Goal: Task Accomplishment & Management: Manage account settings

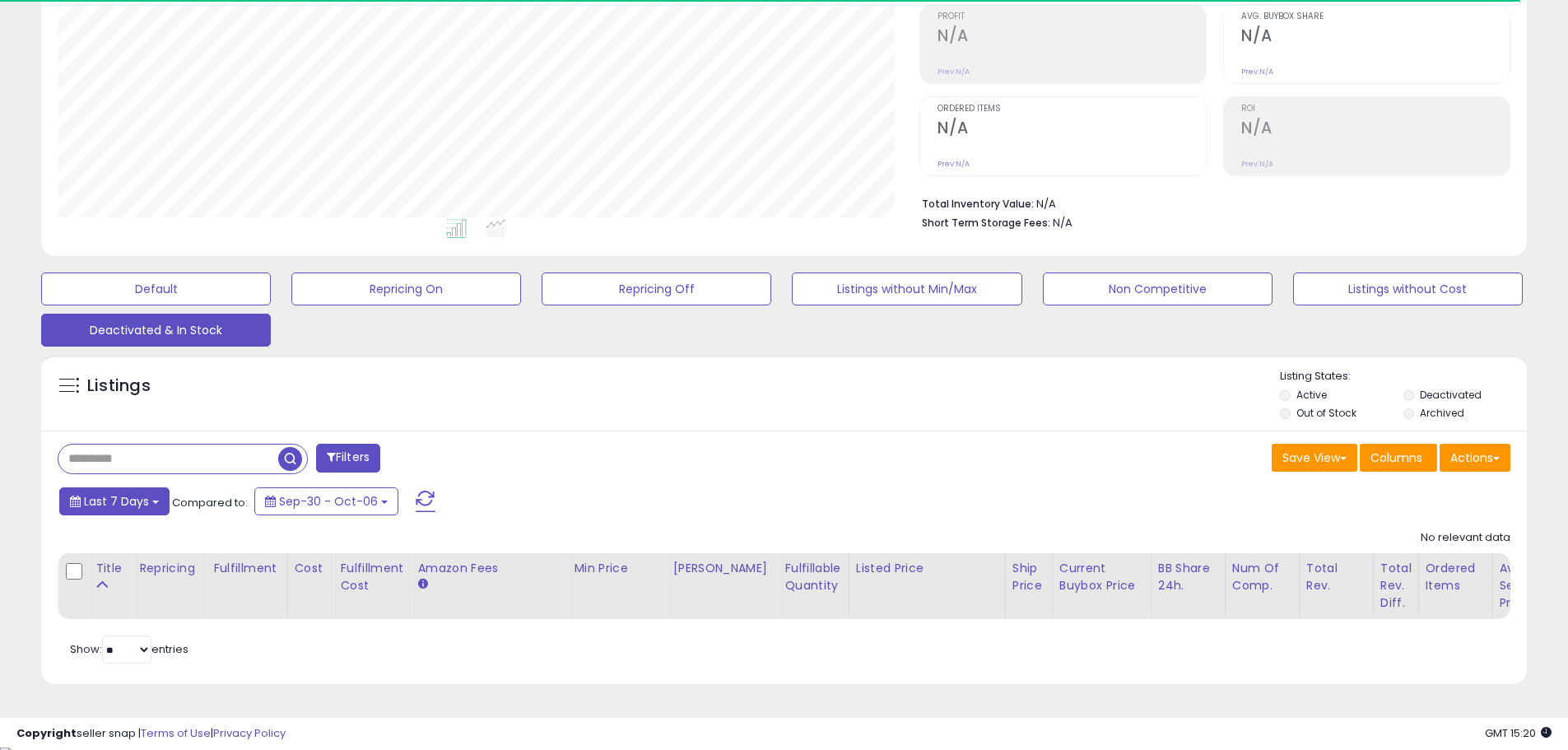
scroll to position [255, 0]
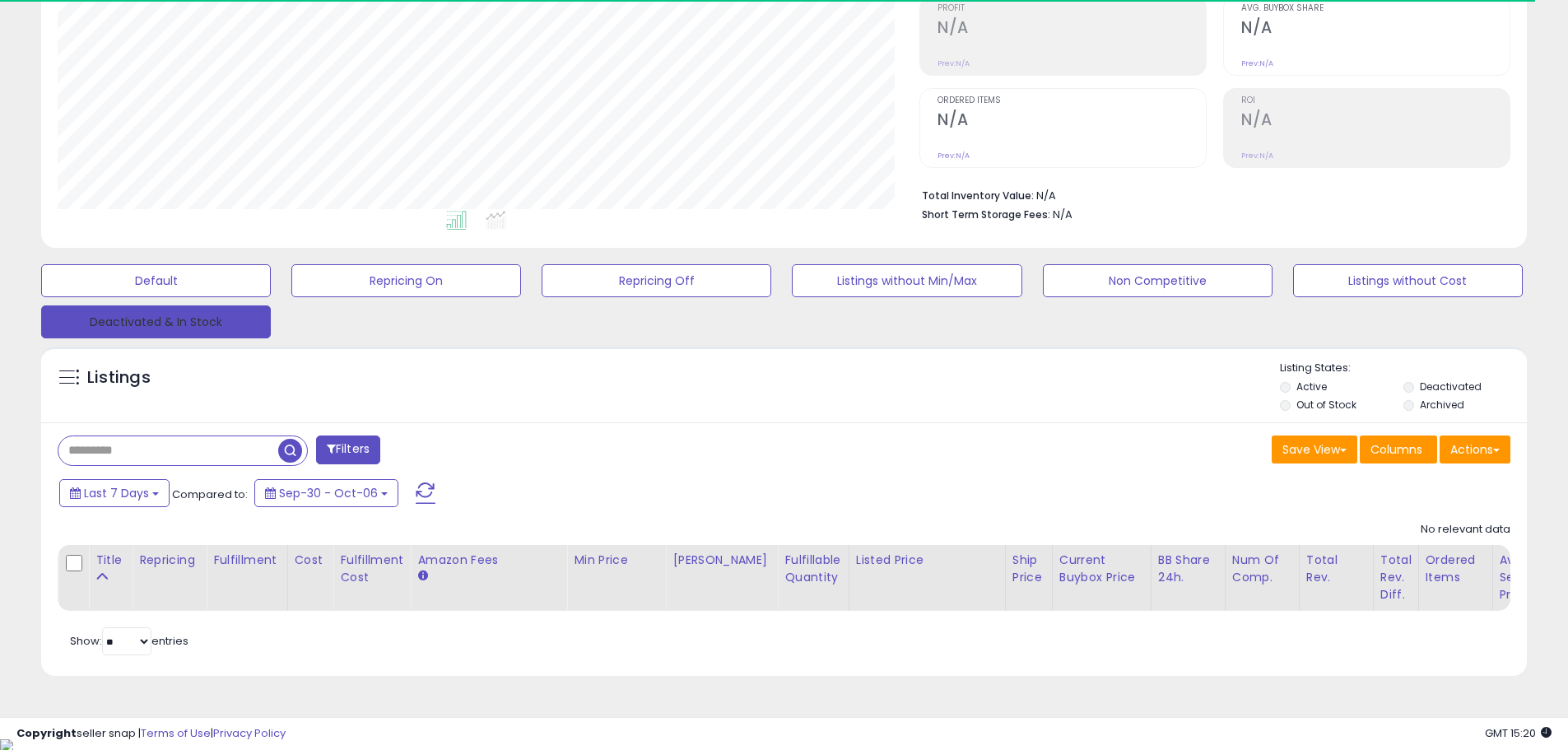
click at [136, 323] on button "Deactivated & In Stock" at bounding box center [155, 322] width 229 height 33
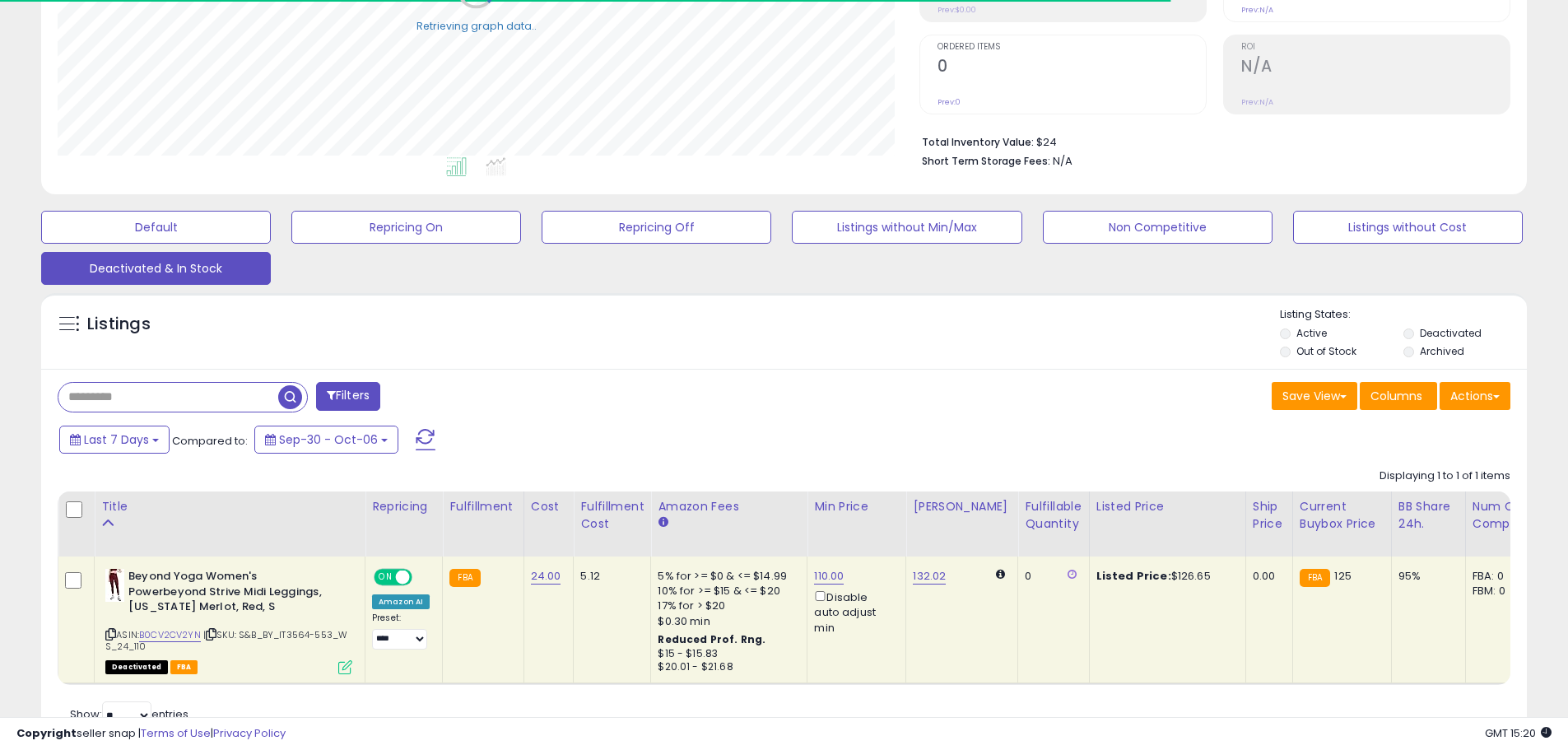
scroll to position [337, 0]
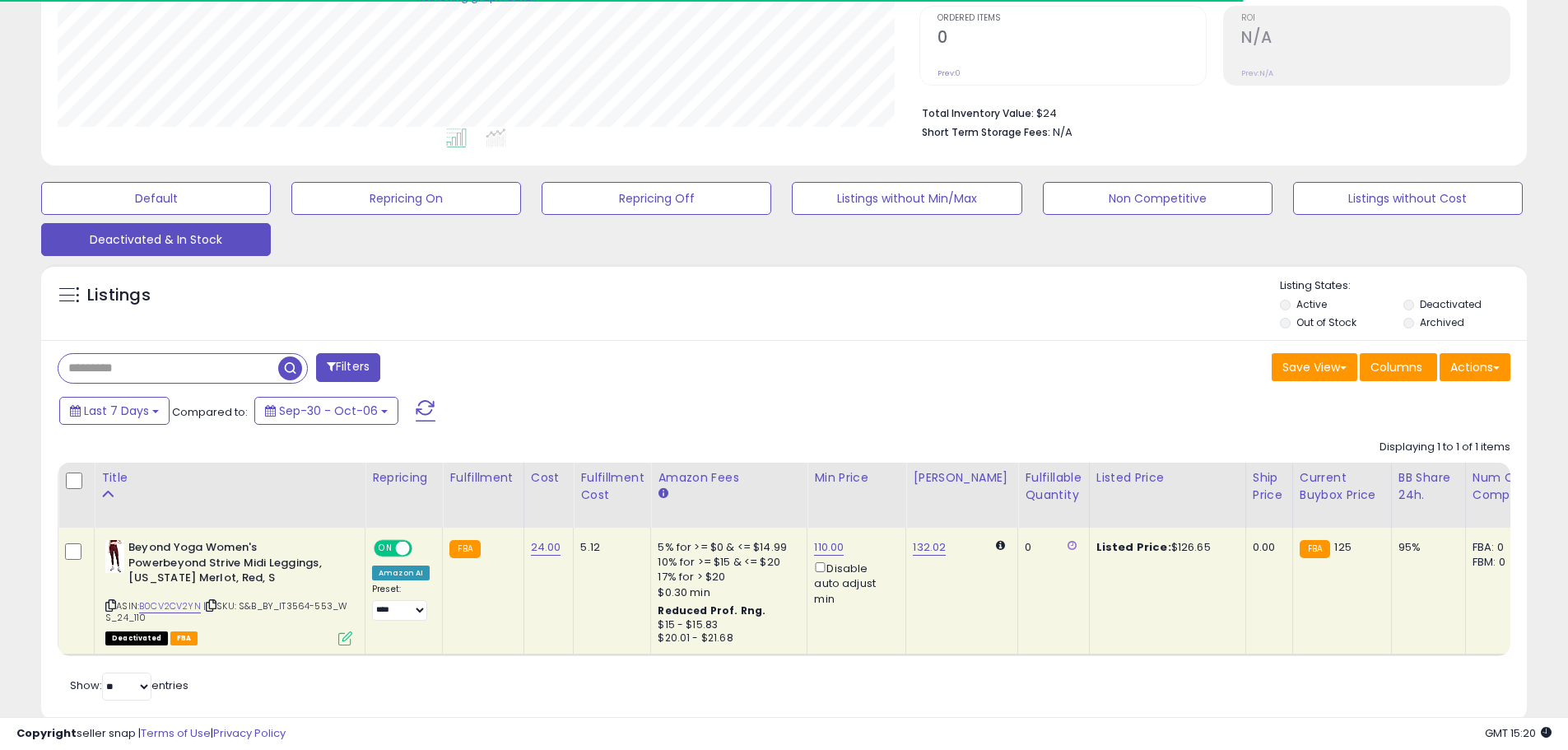
click at [145, 372] on input "text" at bounding box center [168, 368] width 220 height 29
paste input "**********"
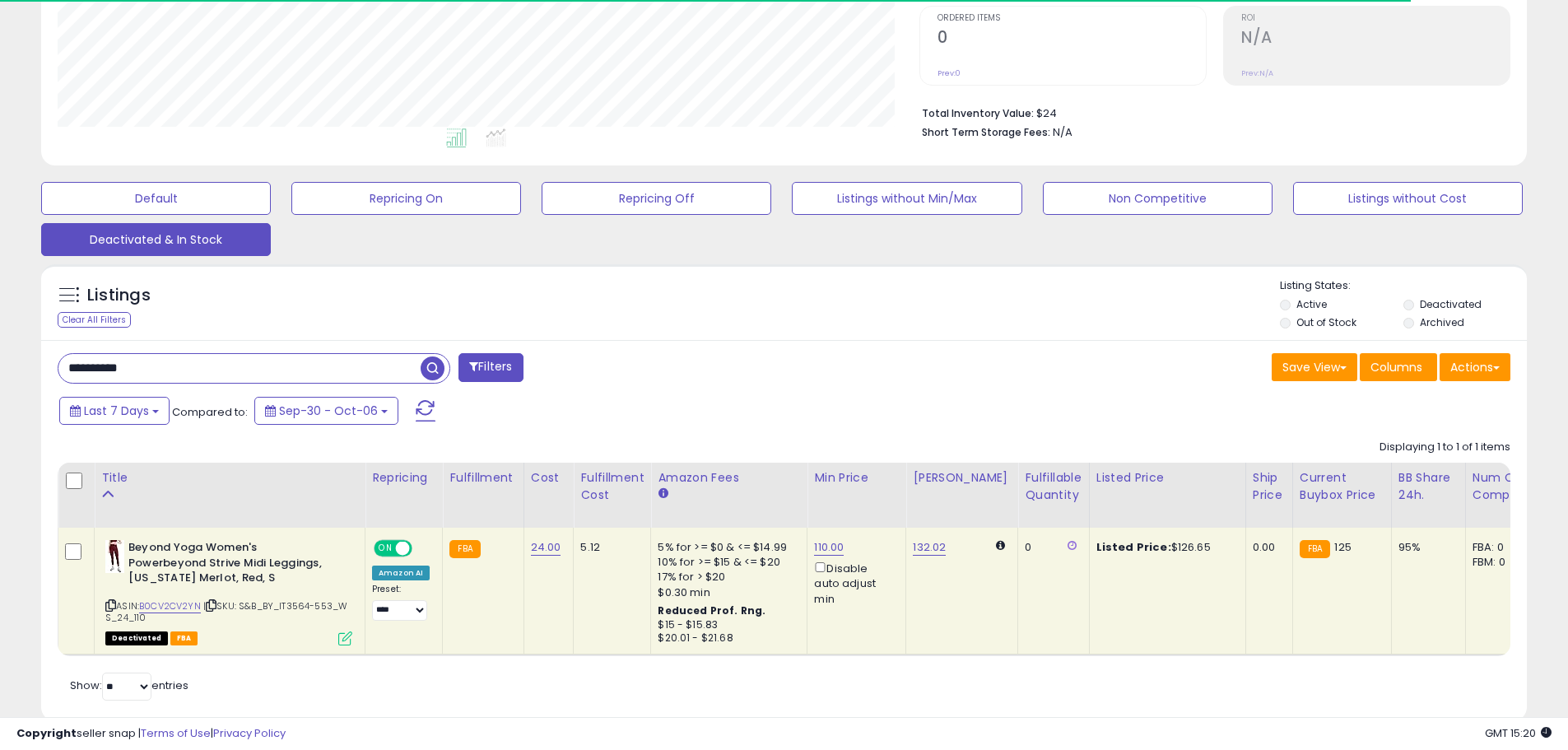
scroll to position [338, 862]
type input "**********"
click at [435, 364] on span "button" at bounding box center [432, 368] width 24 height 24
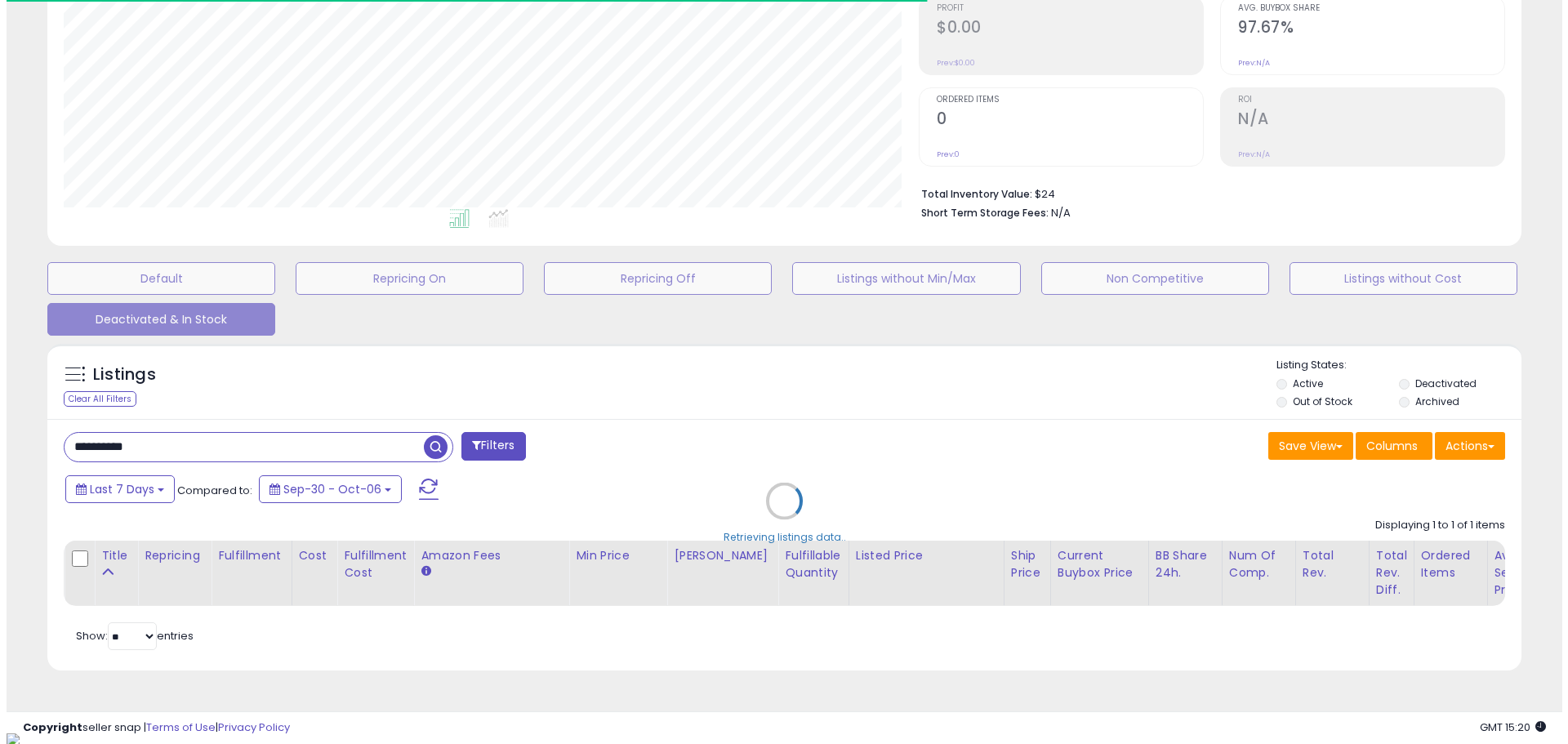
scroll to position [815925, 815618]
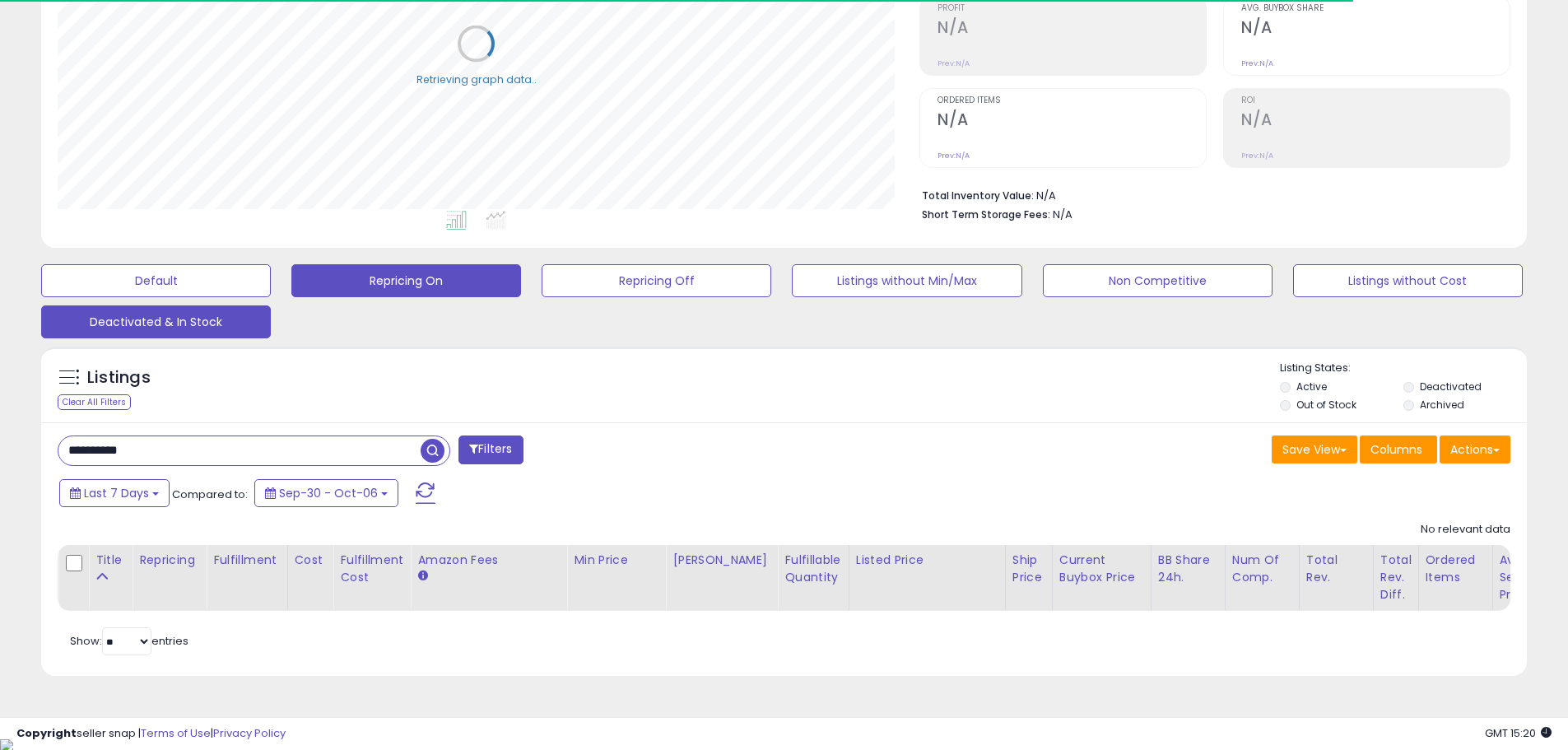
click at [346, 276] on button "Repricing On" at bounding box center [406, 281] width 229 height 33
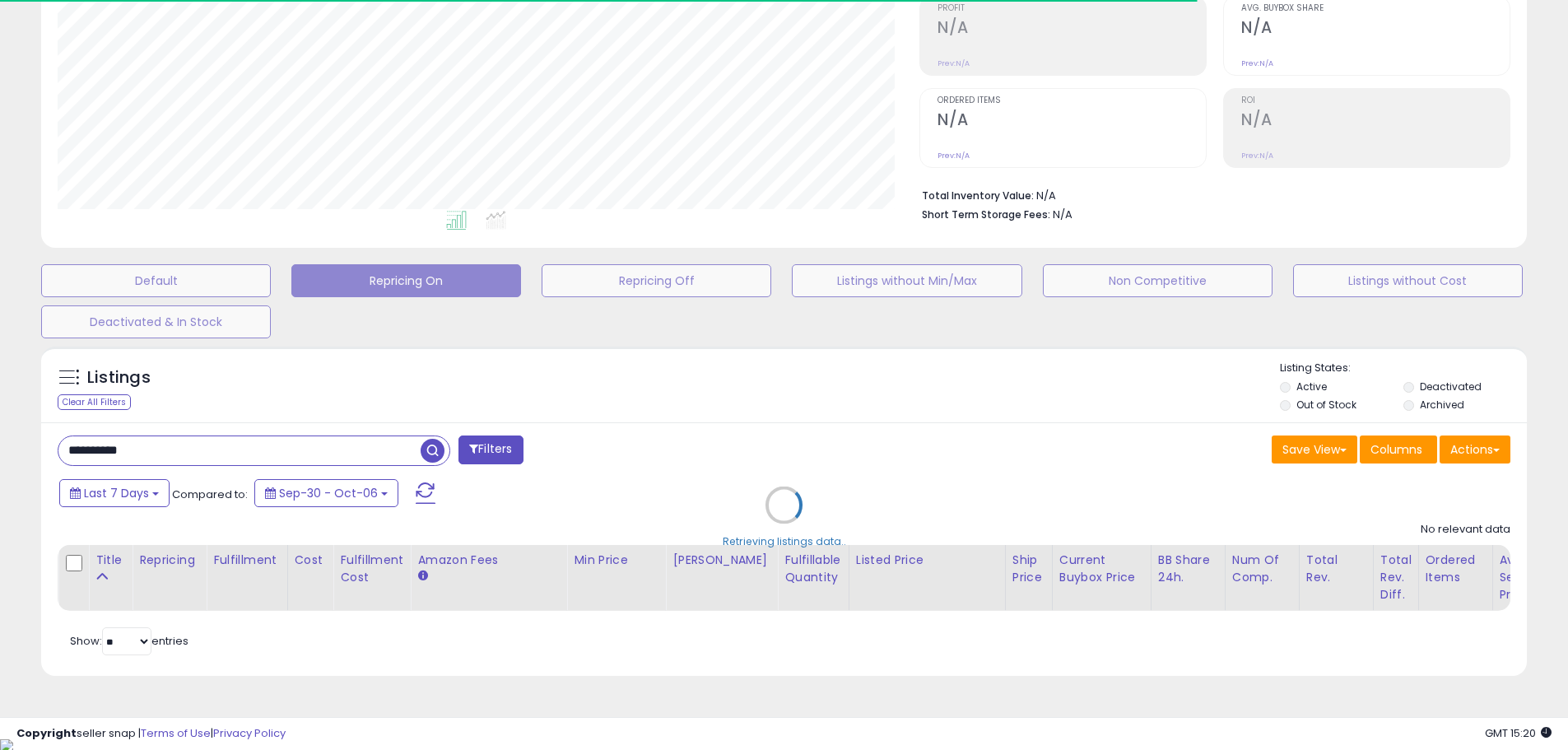
scroll to position [338, 862]
click at [233, 445] on div "Retrieving listings data.." at bounding box center [784, 517] width 1510 height 358
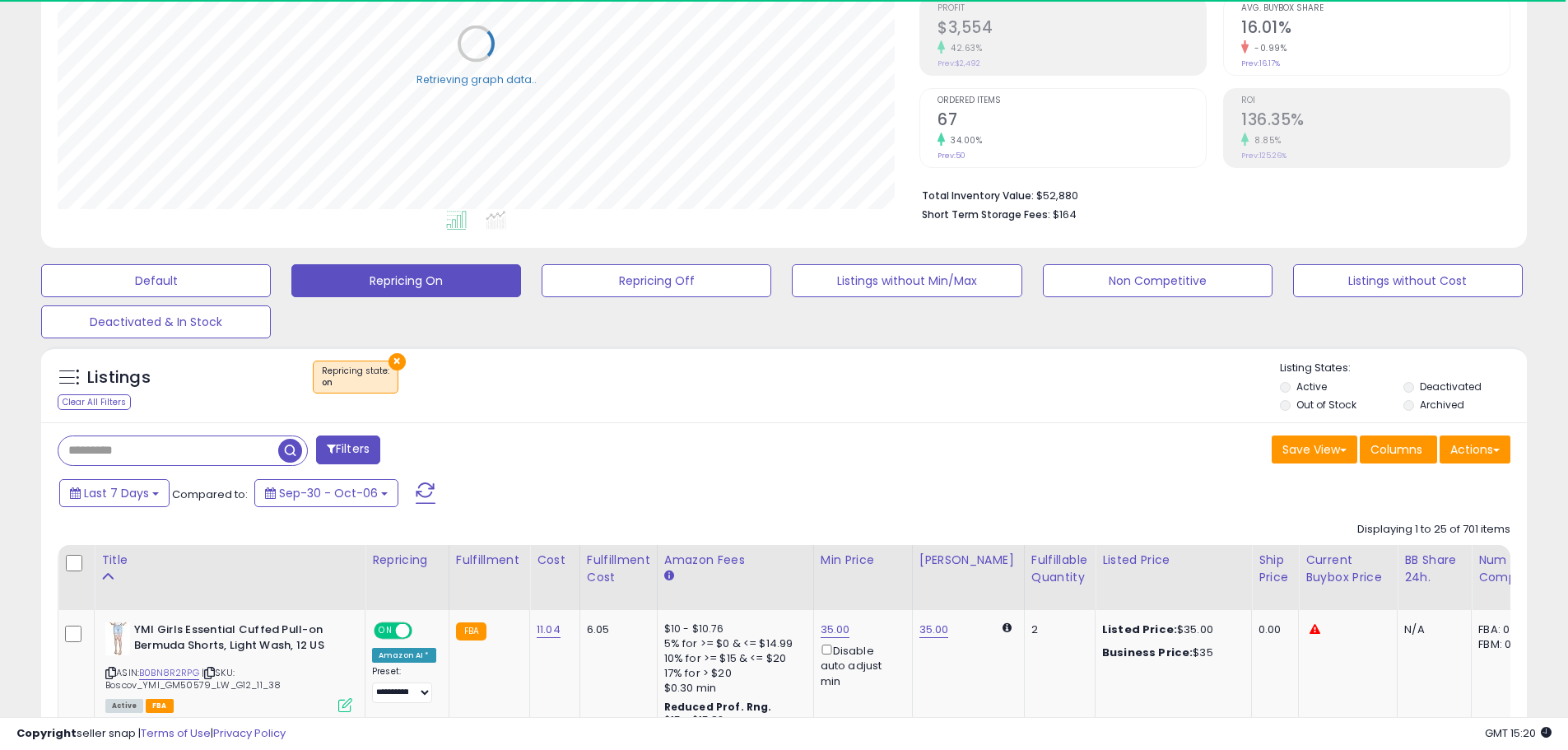
click at [203, 445] on input "text" at bounding box center [168, 450] width 220 height 29
paste input "**********"
type input "**********"
drag, startPoint x: 442, startPoint y: 455, endPoint x: 431, endPoint y: 453, distance: 11.2
click at [442, 455] on span "button" at bounding box center [432, 450] width 24 height 24
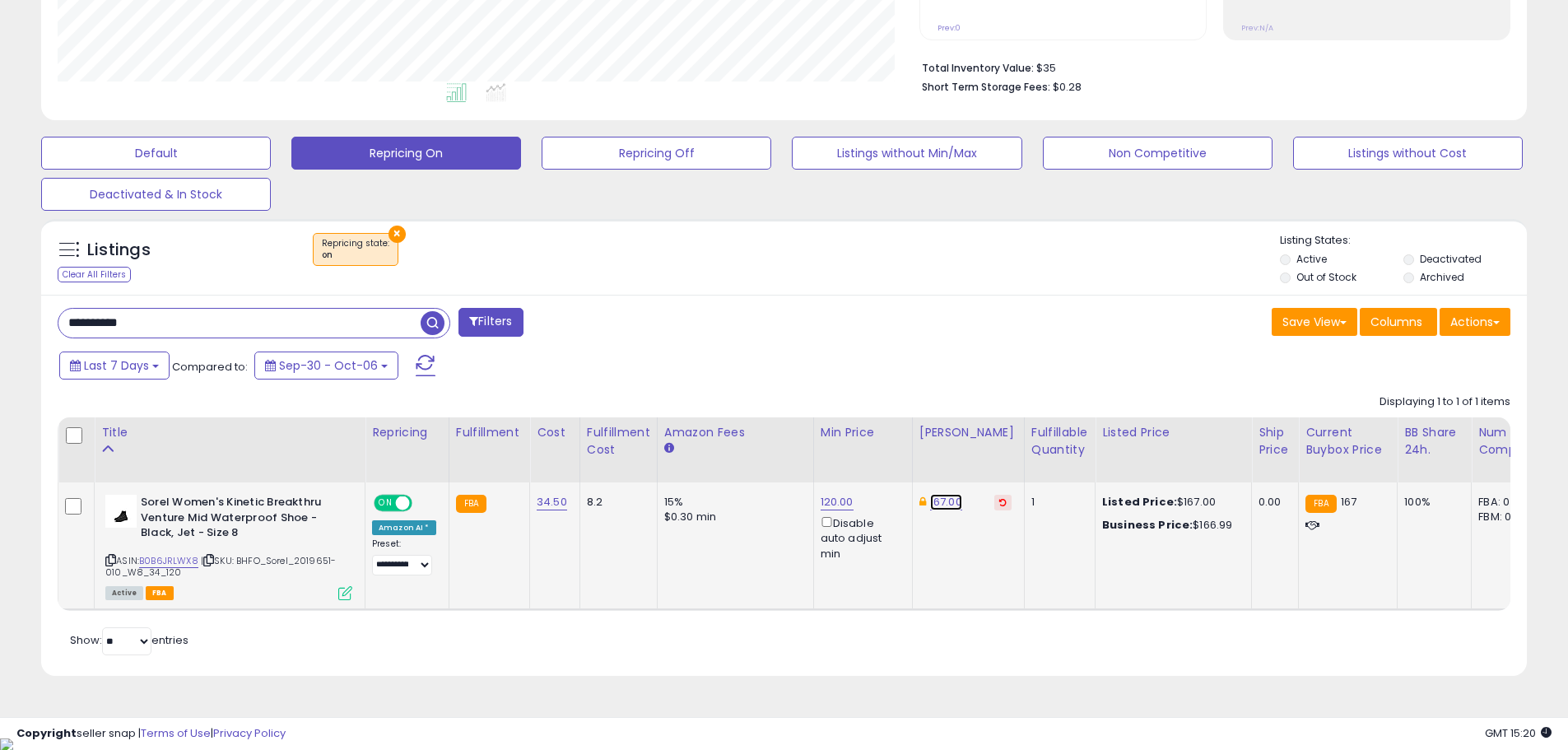
click at [941, 504] on link "167.00" at bounding box center [946, 501] width 32 height 17
drag, startPoint x: 904, startPoint y: 448, endPoint x: 790, endPoint y: 443, distance: 114.1
click at [790, 443] on table "Title Repricing" at bounding box center [1236, 514] width 2359 height 194
type input "******"
click button "submit" at bounding box center [986, 443] width 28 height 24
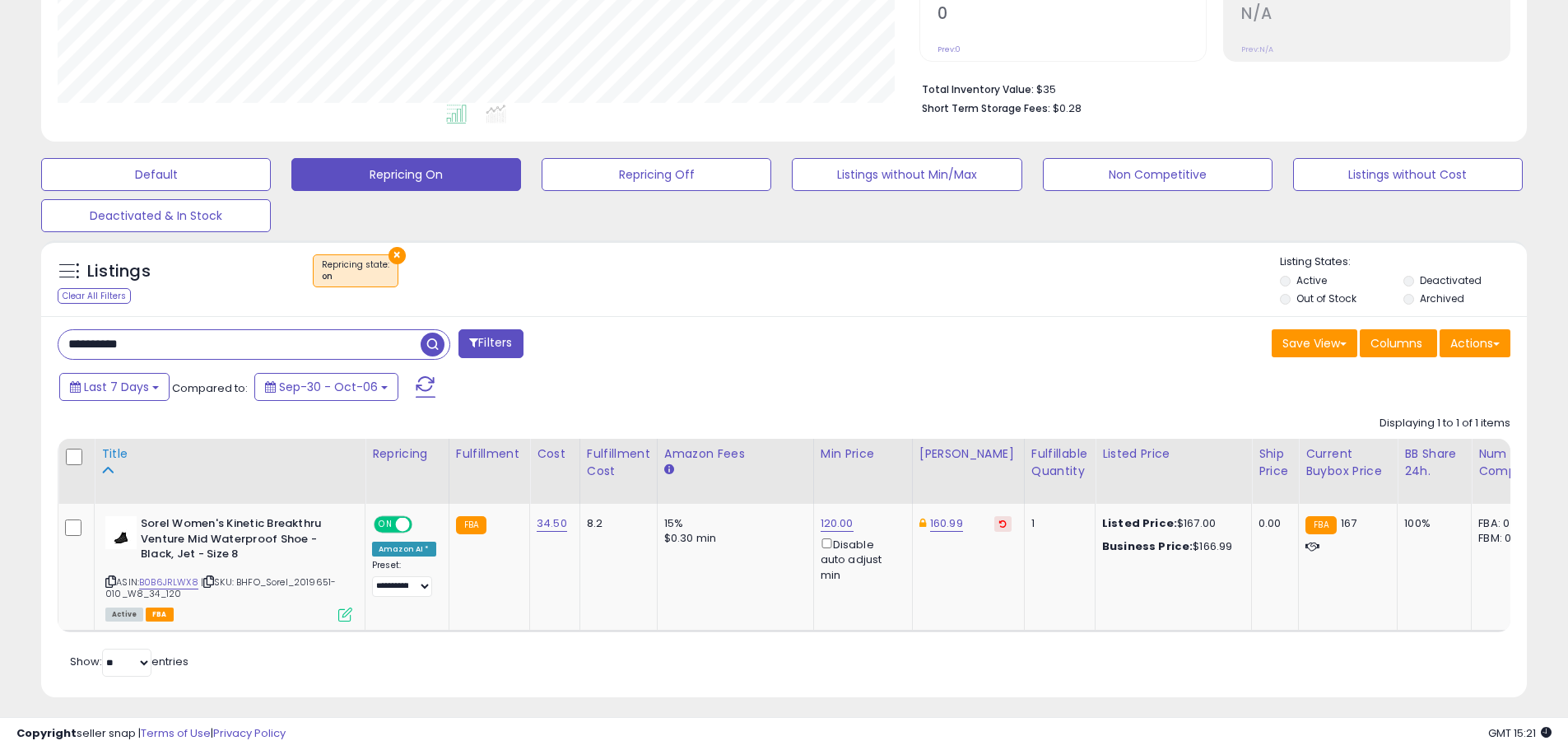
scroll to position [382, 0]
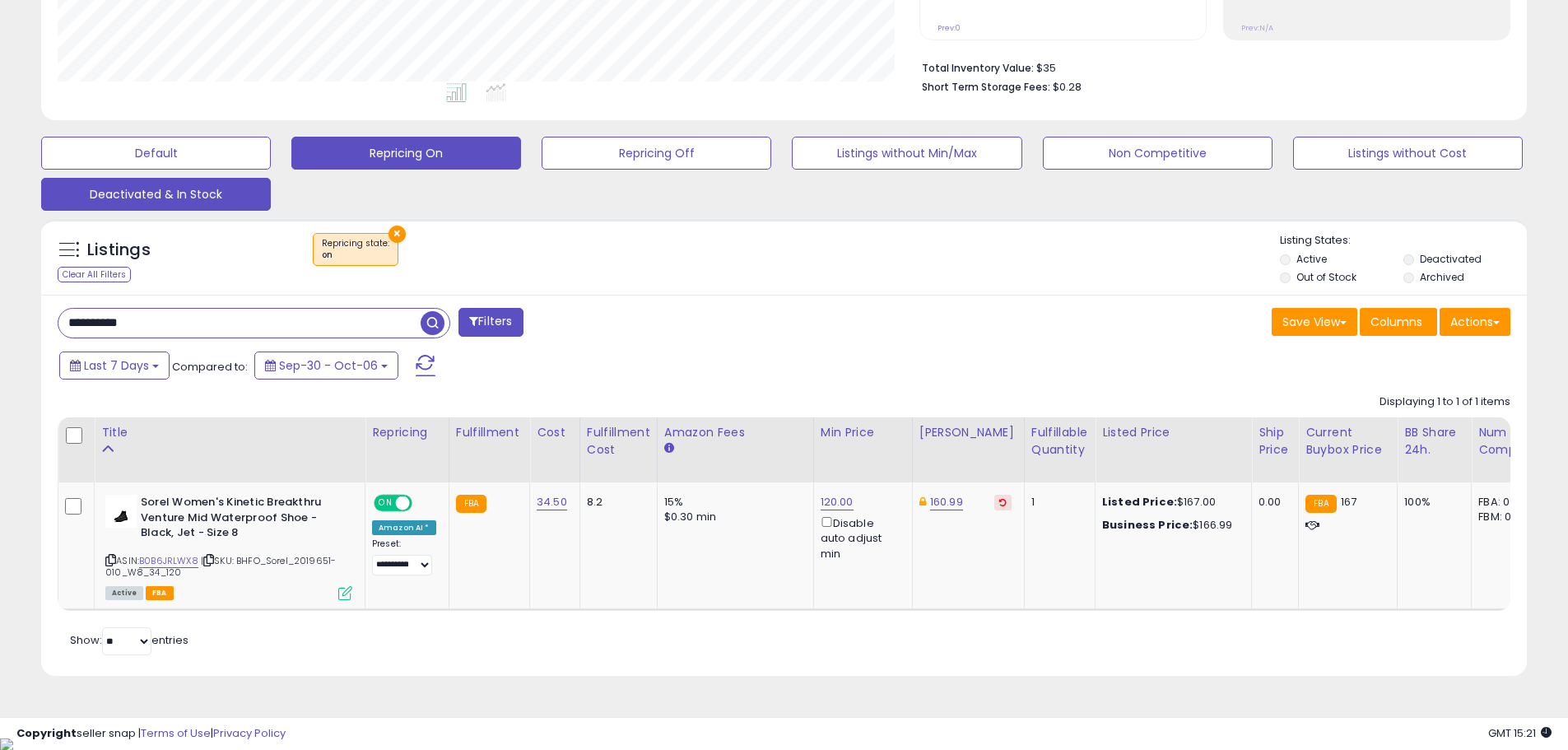
click at [219, 182] on button "Deactivated & In Stock" at bounding box center [155, 194] width 229 height 33
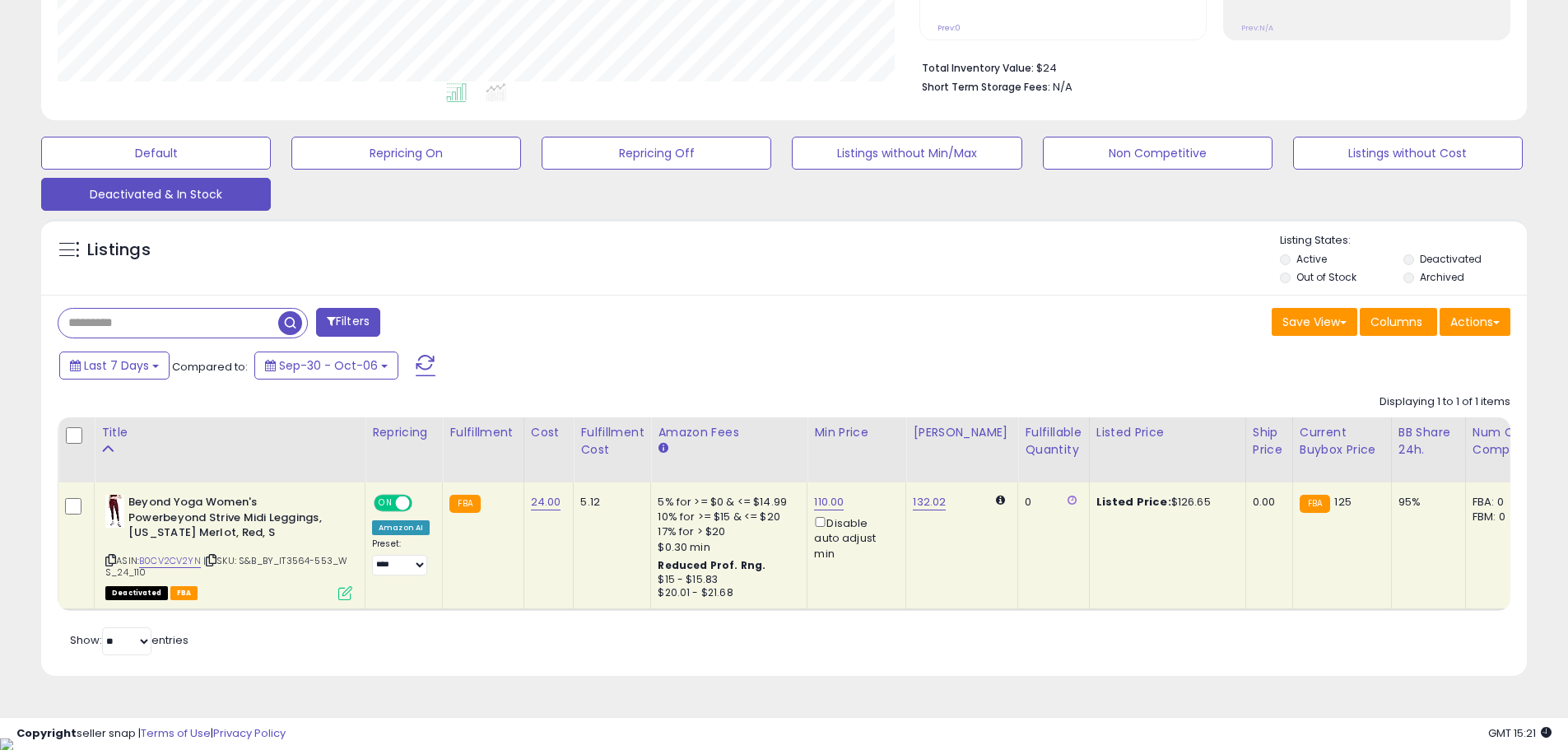
scroll to position [338, 862]
click at [176, 556] on link "B0CV2CV2YN" at bounding box center [169, 561] width 62 height 14
click at [917, 498] on link "132.02" at bounding box center [929, 501] width 33 height 17
drag, startPoint x: 876, startPoint y: 436, endPoint x: 789, endPoint y: 438, distance: 87.0
click at [789, 438] on table "Title Repricing" at bounding box center [1234, 514] width 2353 height 194
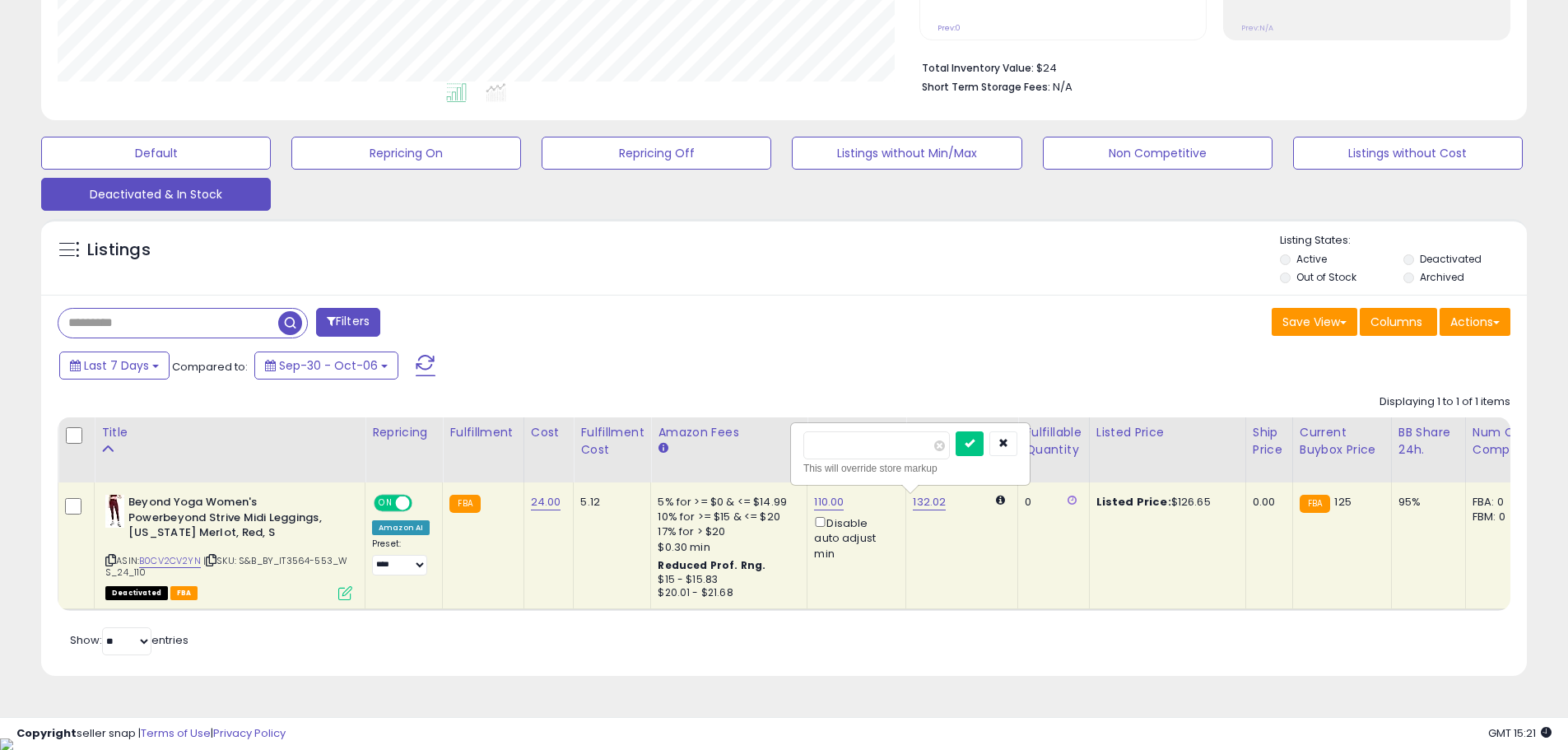
type input "***"
click button "submit" at bounding box center [969, 443] width 28 height 24
click at [926, 501] on link "120.00" at bounding box center [941, 501] width 33 height 17
drag, startPoint x: 860, startPoint y: 448, endPoint x: 778, endPoint y: 442, distance: 82.2
click at [778, 442] on table "Title Repricing" at bounding box center [1234, 514] width 2353 height 194
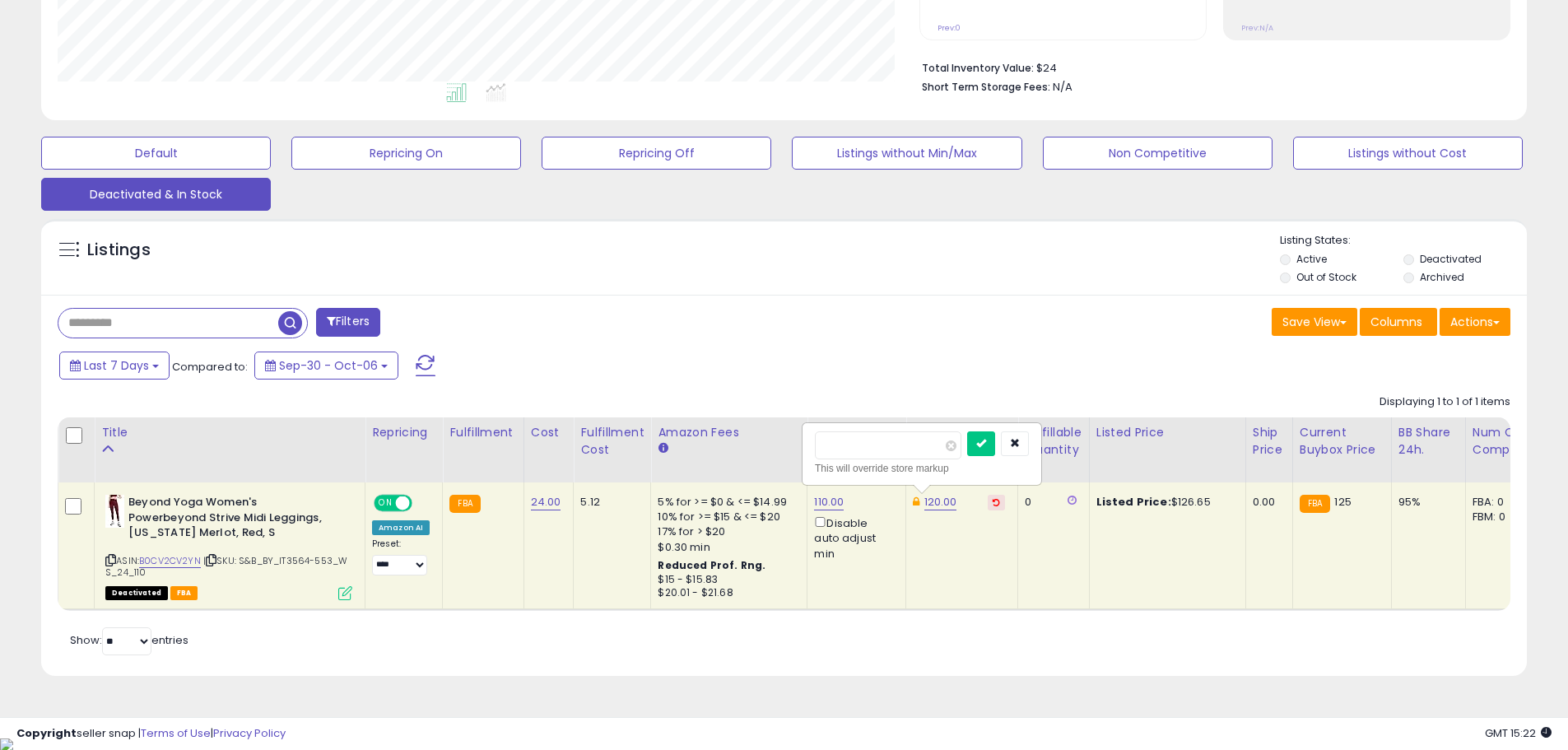
type input "***"
click button "submit" at bounding box center [982, 443] width 28 height 24
click at [1091, 649] on div "Retrieving listings data.. Displaying 1 to 1 of 1 items Title Repricing" at bounding box center [784, 522] width 1453 height 273
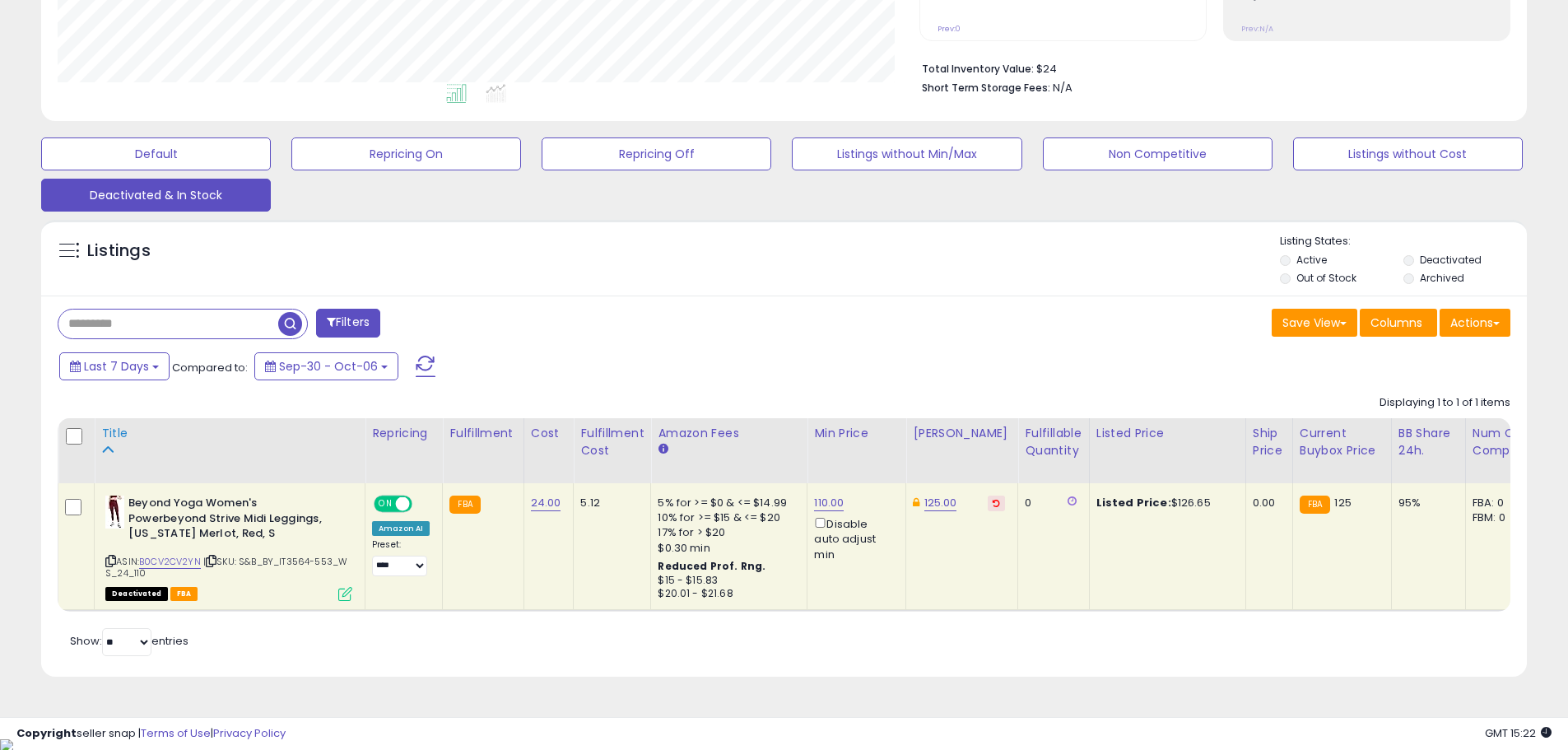
scroll to position [382, 0]
